Goal: Transaction & Acquisition: Book appointment/travel/reservation

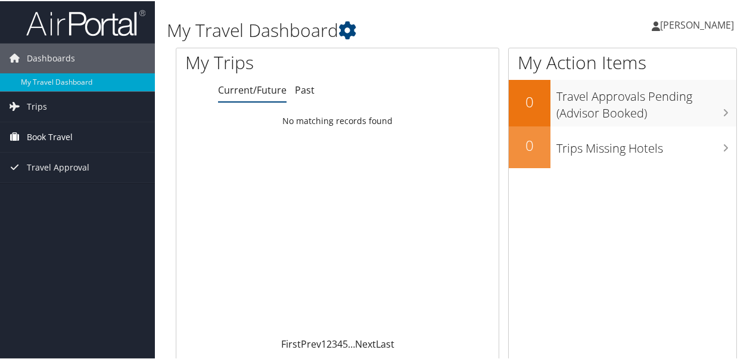
click at [43, 130] on span "Book Travel" at bounding box center [50, 136] width 46 height 30
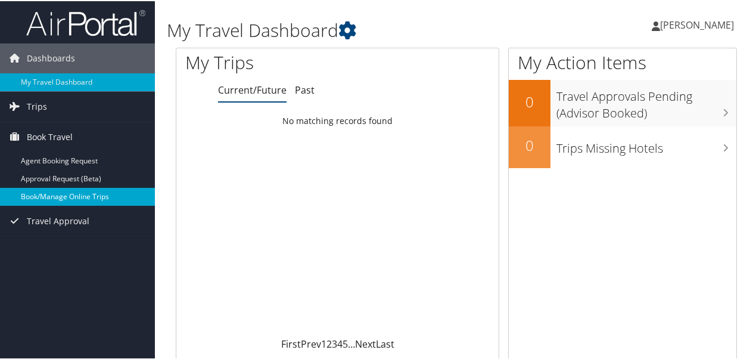
click at [68, 194] on link "Book/Manage Online Trips" at bounding box center [77, 195] width 155 height 18
click at [66, 194] on link "Book/Manage Online Trips" at bounding box center [77, 195] width 155 height 18
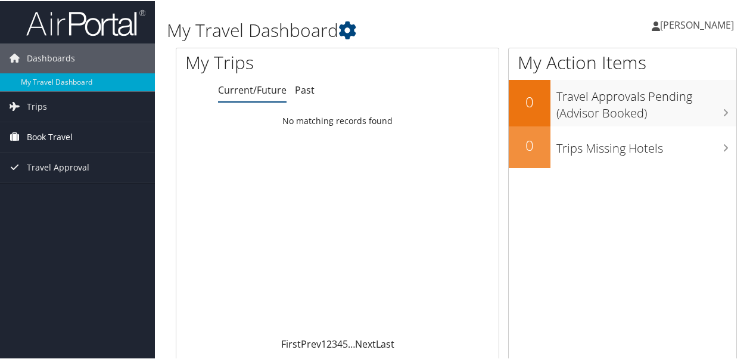
click at [46, 138] on span "Book Travel" at bounding box center [50, 136] width 46 height 30
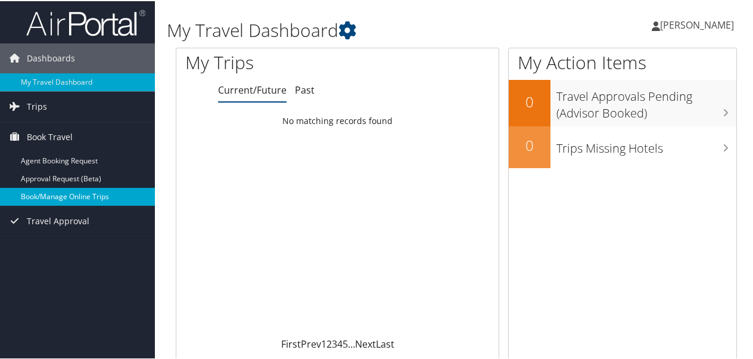
click at [55, 197] on link "Book/Manage Online Trips" at bounding box center [77, 195] width 155 height 18
click at [45, 192] on link "Book/Manage Online Trips" at bounding box center [77, 195] width 155 height 18
click at [71, 191] on link "Book/Manage Online Trips" at bounding box center [77, 195] width 155 height 18
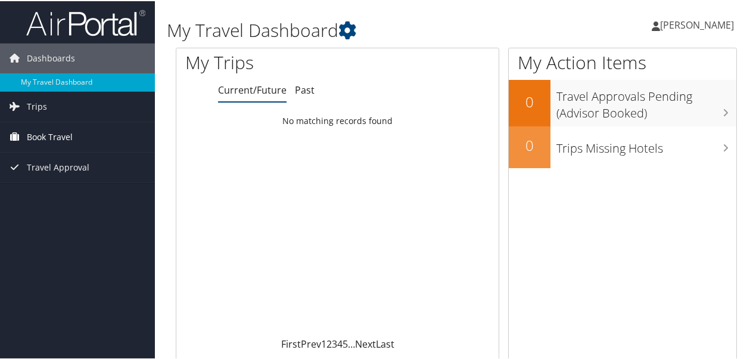
click at [46, 133] on span "Book Travel" at bounding box center [50, 136] width 46 height 30
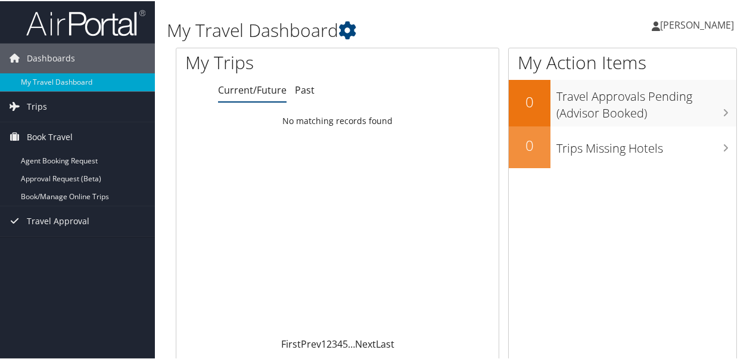
click at [412, 145] on div "Loading... No matching records found" at bounding box center [337, 222] width 322 height 226
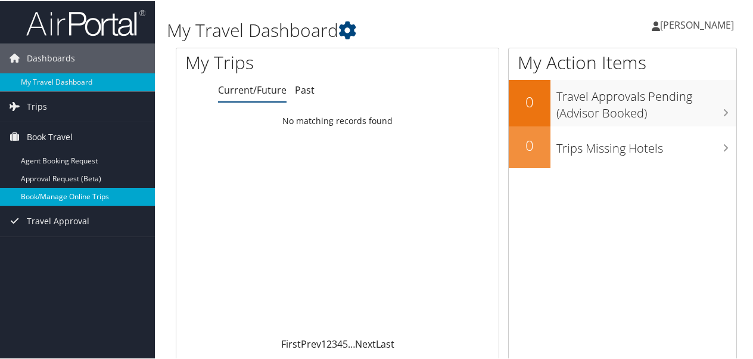
click at [98, 193] on link "Book/Manage Online Trips" at bounding box center [77, 195] width 155 height 18
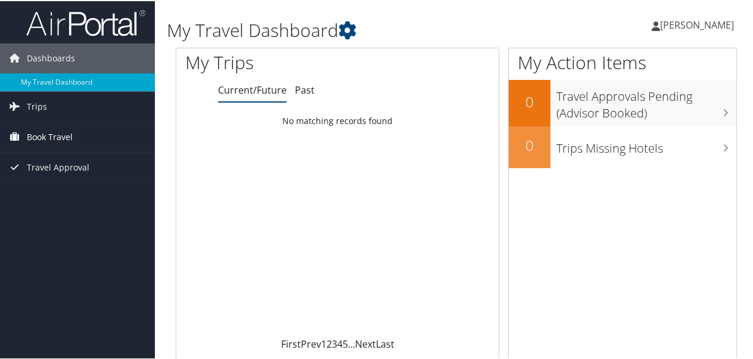
click at [48, 130] on span "Book Travel" at bounding box center [50, 136] width 46 height 30
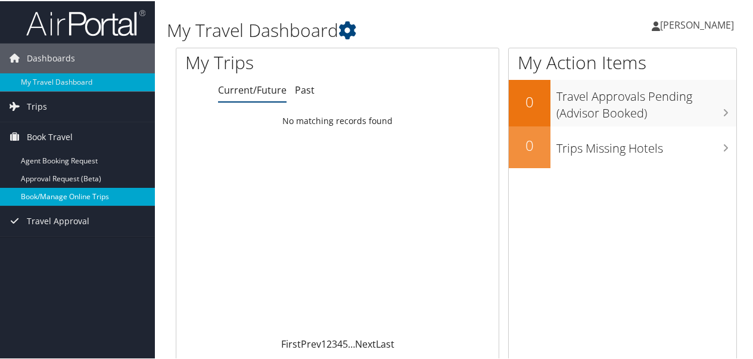
click at [72, 191] on link "Book/Manage Online Trips" at bounding box center [77, 195] width 155 height 18
click at [104, 192] on link "Book/Manage Online Trips" at bounding box center [77, 195] width 155 height 18
click at [69, 196] on link "Book/Manage Online Trips" at bounding box center [77, 195] width 155 height 18
click at [56, 192] on link "Book/Manage Online Trips" at bounding box center [77, 195] width 155 height 18
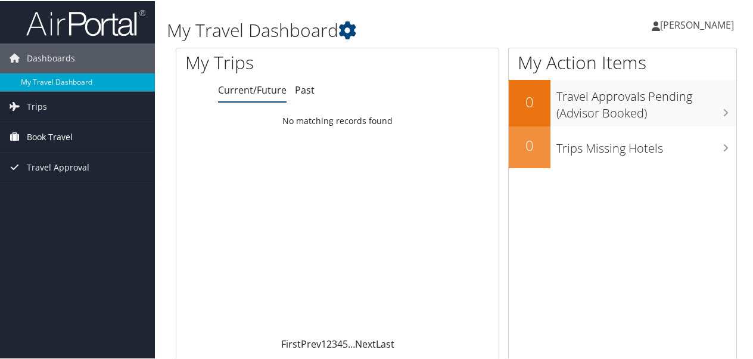
click at [37, 138] on span "Book Travel" at bounding box center [50, 136] width 46 height 30
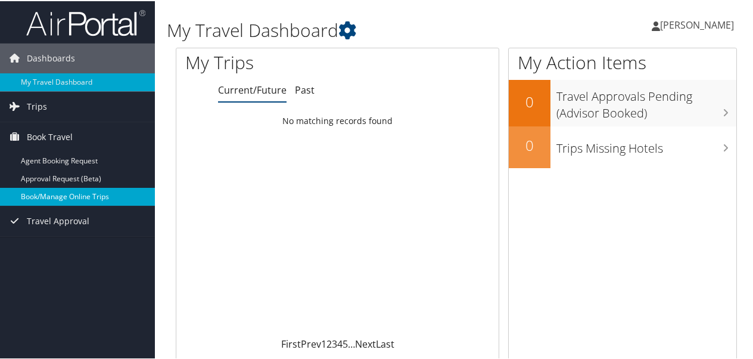
click at [57, 195] on link "Book/Manage Online Trips" at bounding box center [77, 195] width 155 height 18
